Goal: Transaction & Acquisition: Purchase product/service

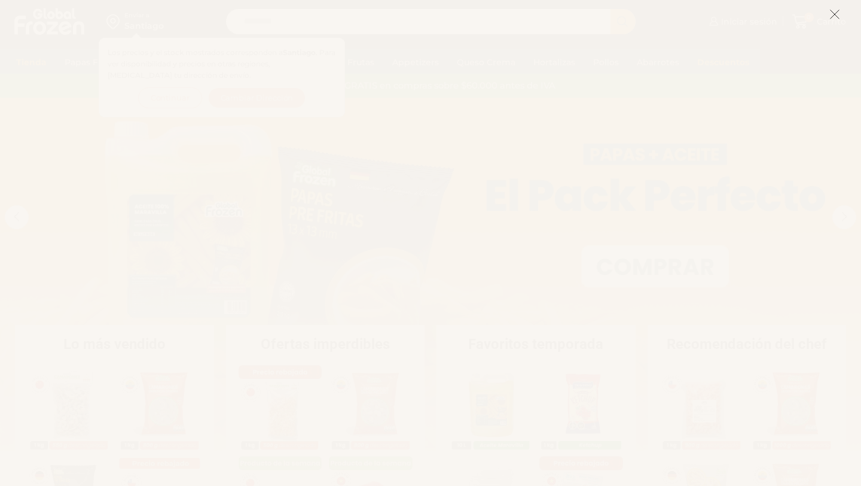
click at [833, 14] on icon at bounding box center [835, 14] width 11 height 11
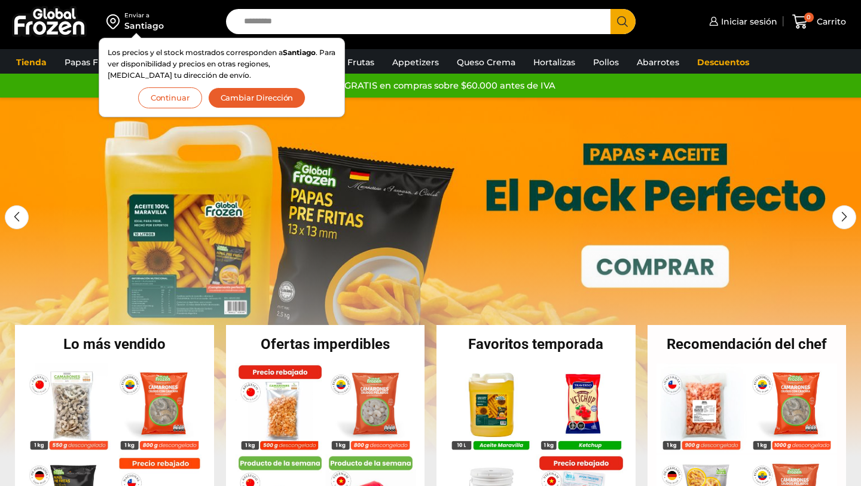
click at [233, 94] on button "Cambiar Dirección" at bounding box center [257, 97] width 98 height 21
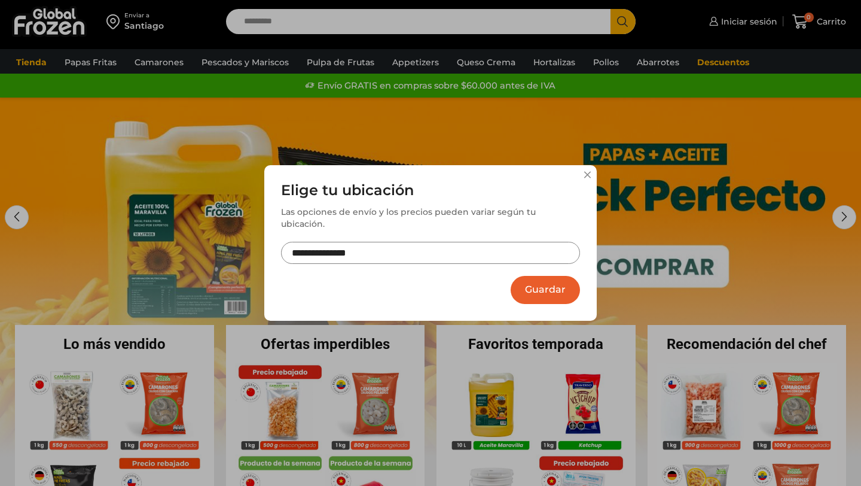
click at [386, 247] on input "**********" at bounding box center [430, 253] width 299 height 22
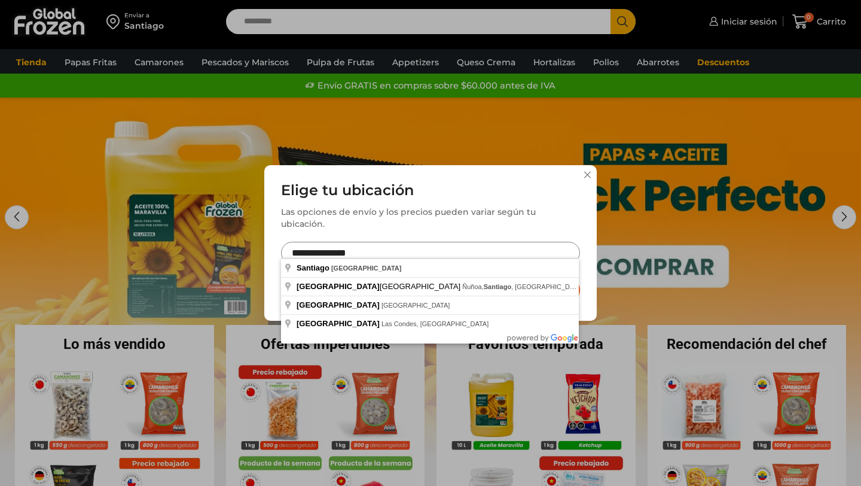
drag, startPoint x: 386, startPoint y: 247, endPoint x: 282, endPoint y: 245, distance: 103.5
click at [282, 245] on input "**********" at bounding box center [430, 253] width 299 height 22
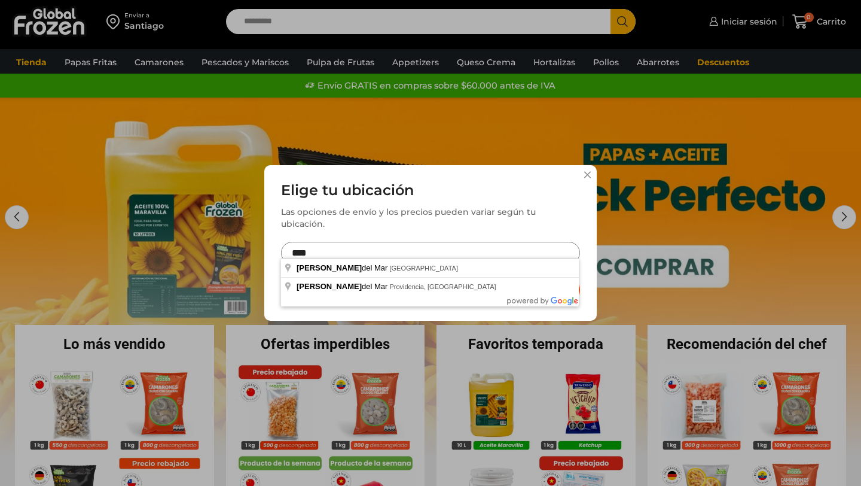
type input "**********"
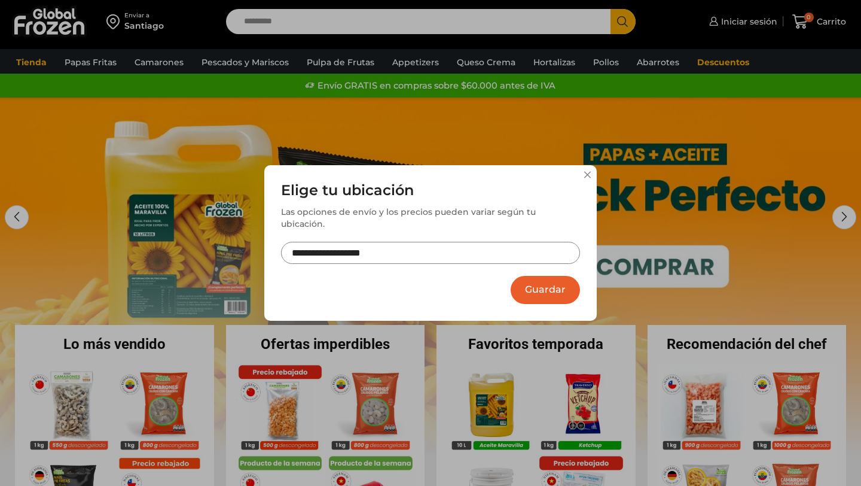
click at [532, 289] on button "Guardar" at bounding box center [545, 290] width 69 height 28
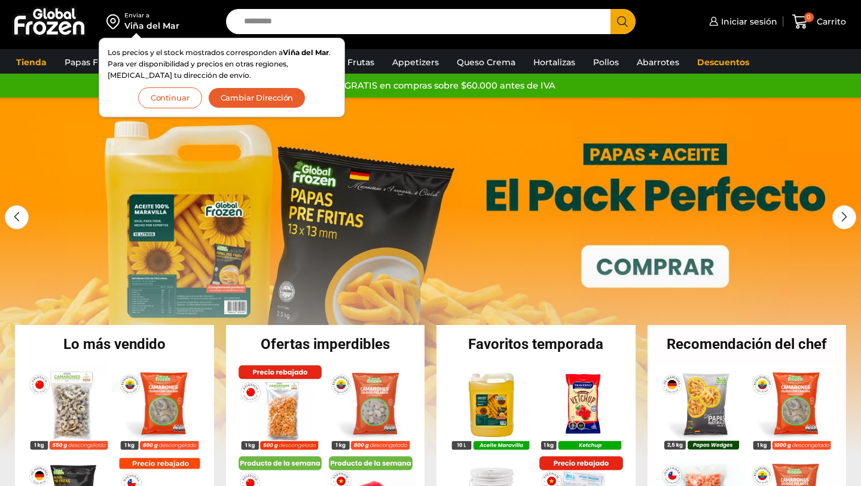
click at [176, 99] on button "Continuar" at bounding box center [170, 97] width 64 height 21
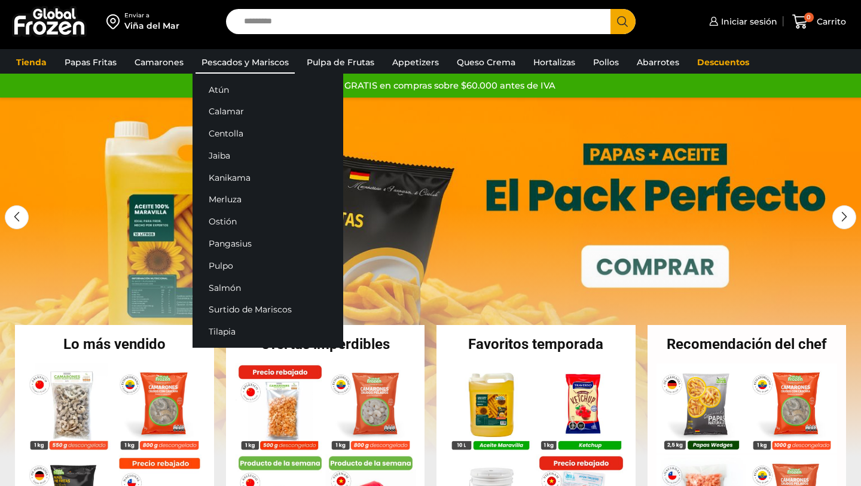
click at [236, 66] on link "Pescados y Mariscos" at bounding box center [245, 62] width 99 height 23
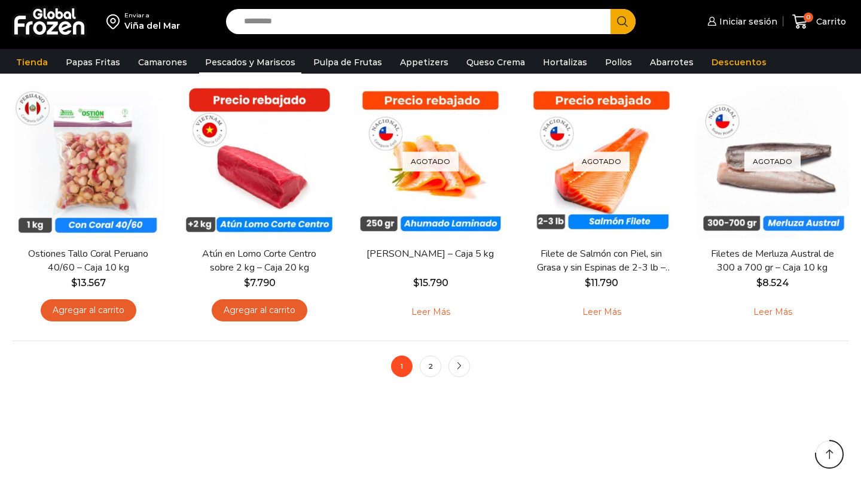
scroll to position [890, 0]
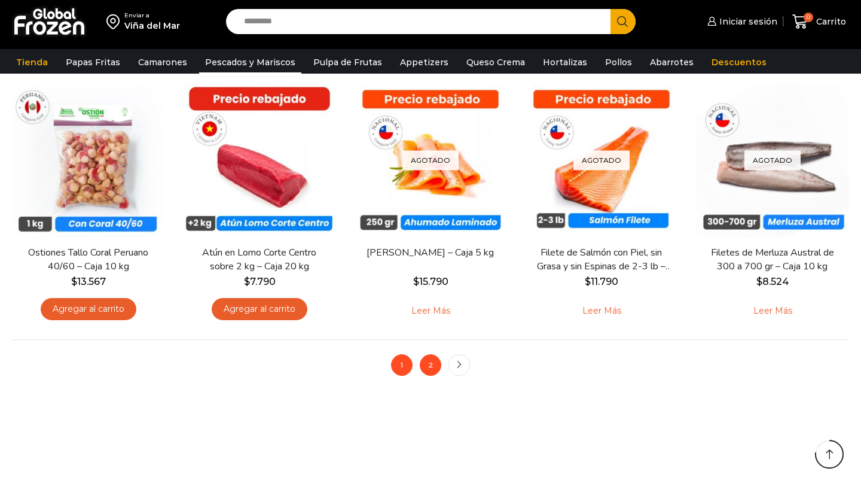
click at [432, 371] on link "2" at bounding box center [431, 365] width 22 height 22
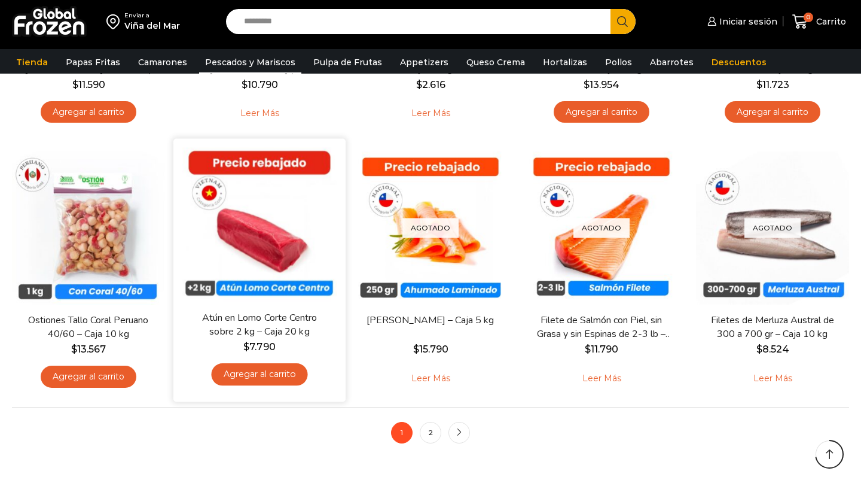
scroll to position [827, 0]
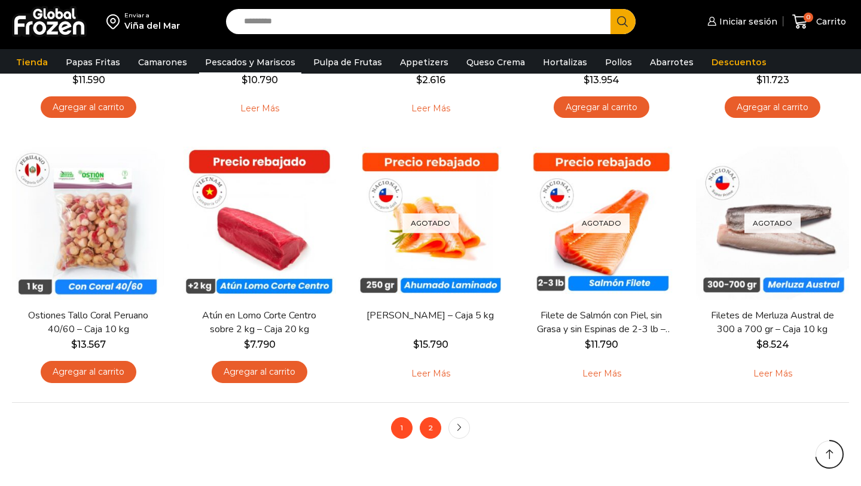
click at [433, 431] on link "2" at bounding box center [431, 428] width 22 height 22
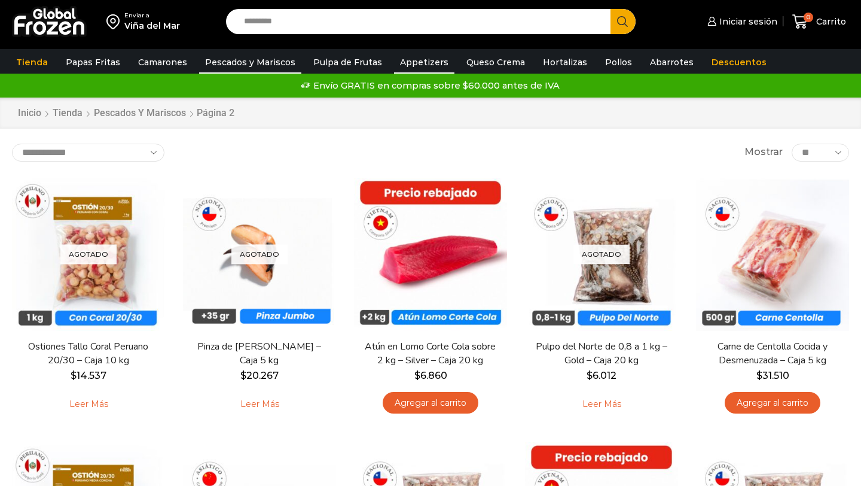
click at [415, 63] on link "Appetizers" at bounding box center [424, 62] width 60 height 23
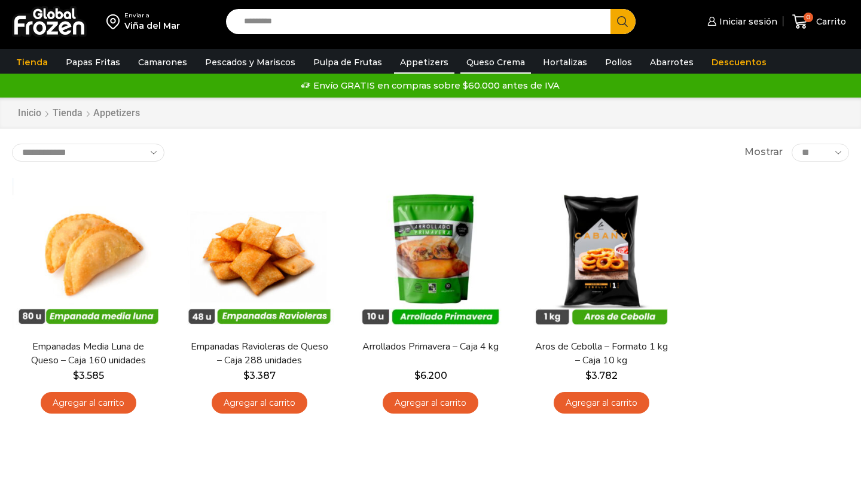
click at [473, 64] on link "Queso Crema" at bounding box center [496, 62] width 71 height 23
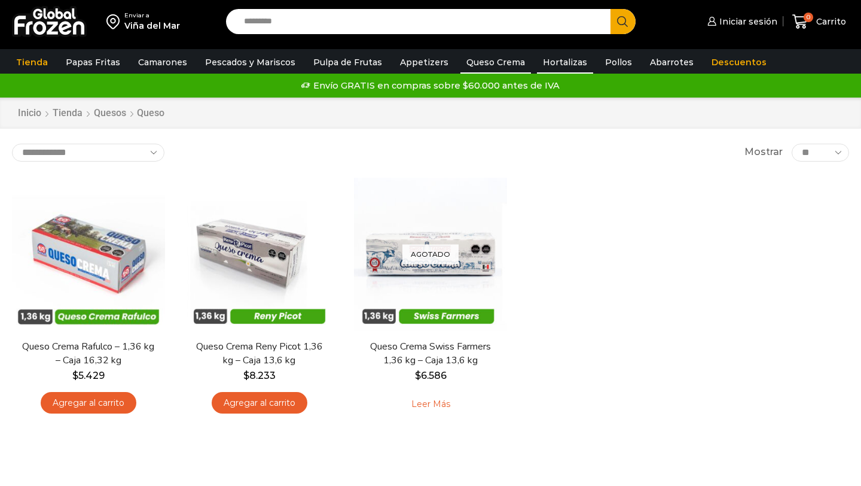
click at [560, 60] on link "Hortalizas" at bounding box center [565, 62] width 56 height 23
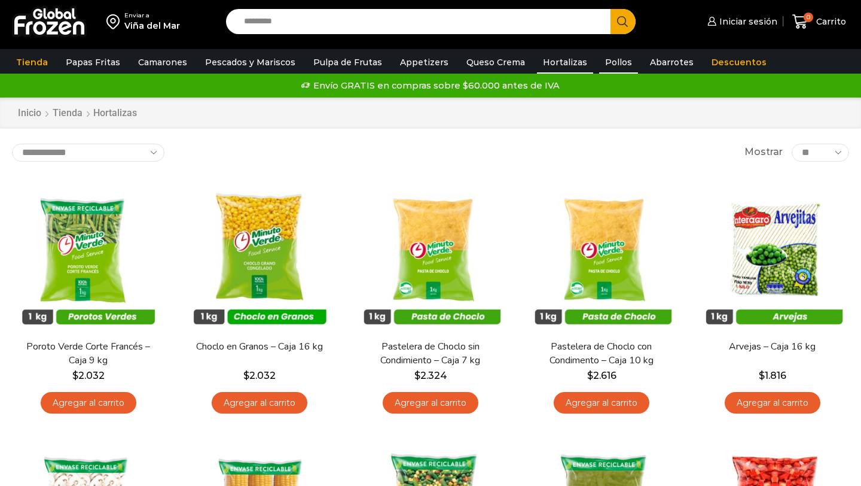
click at [602, 58] on link "Pollos" at bounding box center [618, 62] width 39 height 23
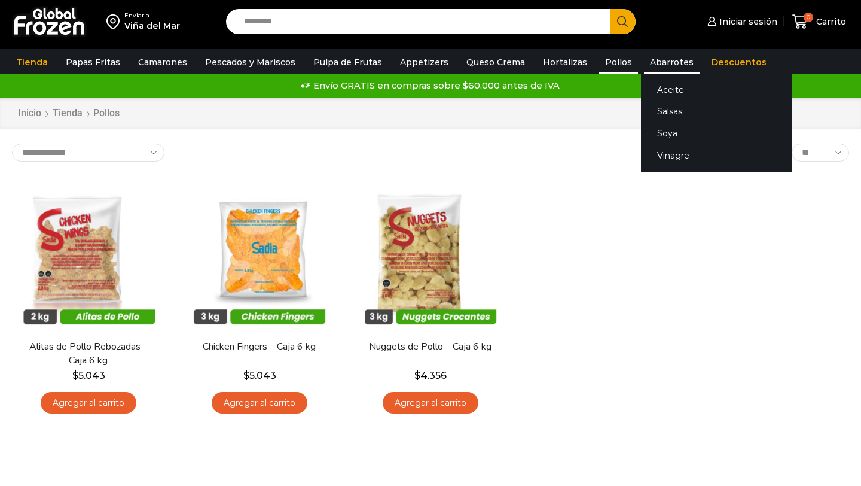
click at [660, 64] on link "Abarrotes" at bounding box center [672, 62] width 56 height 23
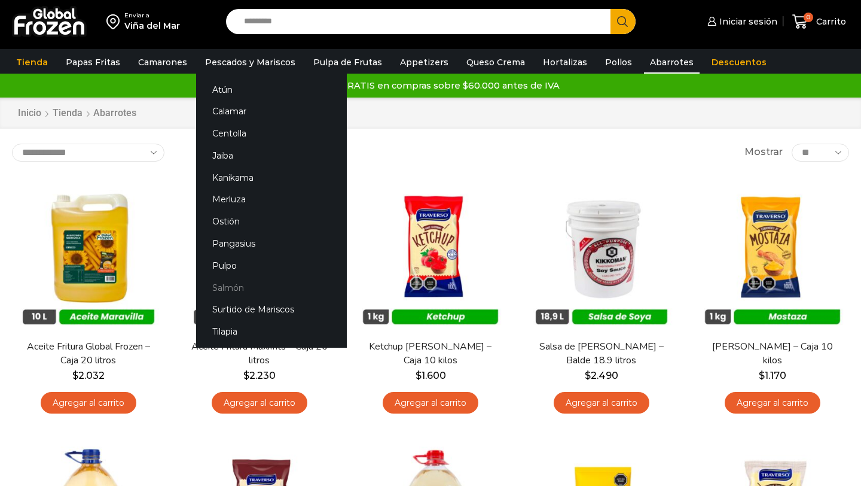
click at [224, 289] on link "Salmón" at bounding box center [271, 287] width 151 height 22
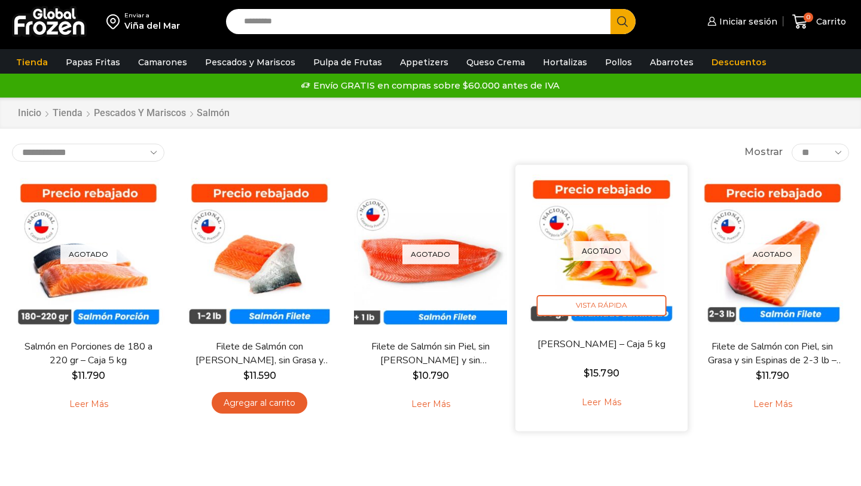
click at [632, 251] on img at bounding box center [602, 250] width 154 height 154
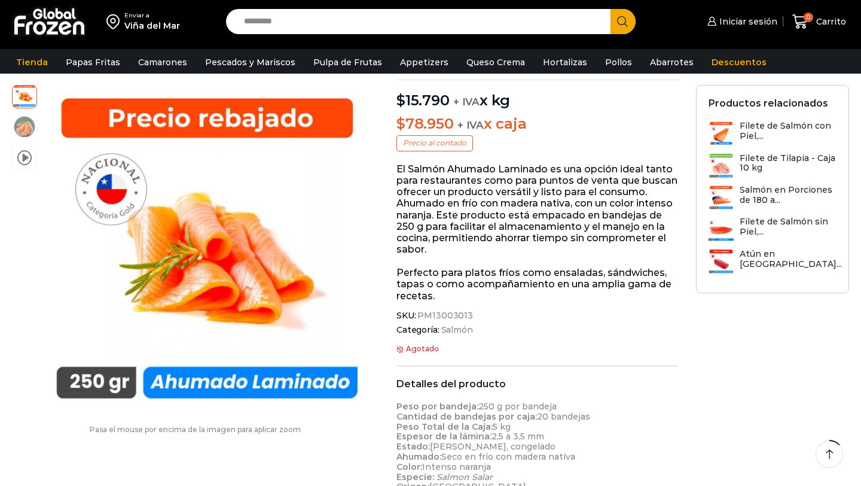
scroll to position [111, 0]
